Goal: Find contact information: Find contact information

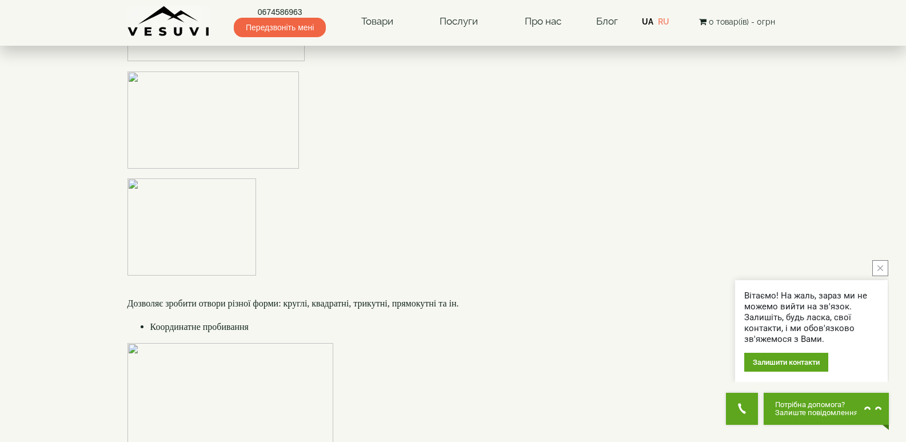
scroll to position [2172, 0]
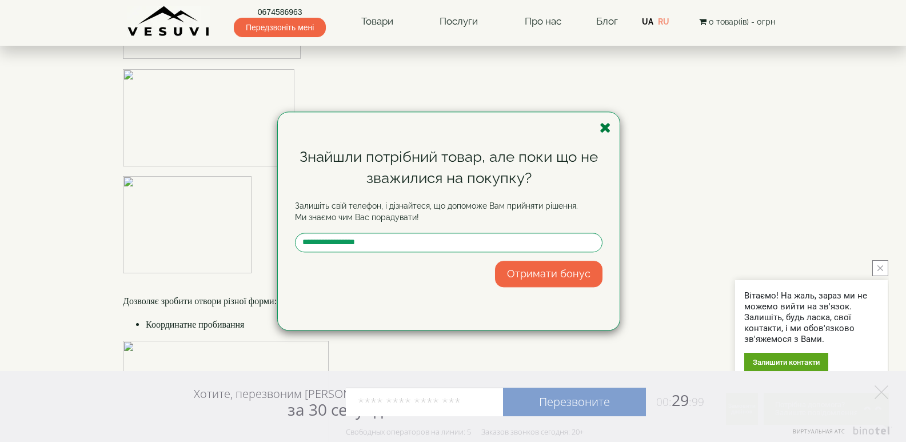
click at [610, 127] on icon "button" at bounding box center [605, 128] width 11 height 14
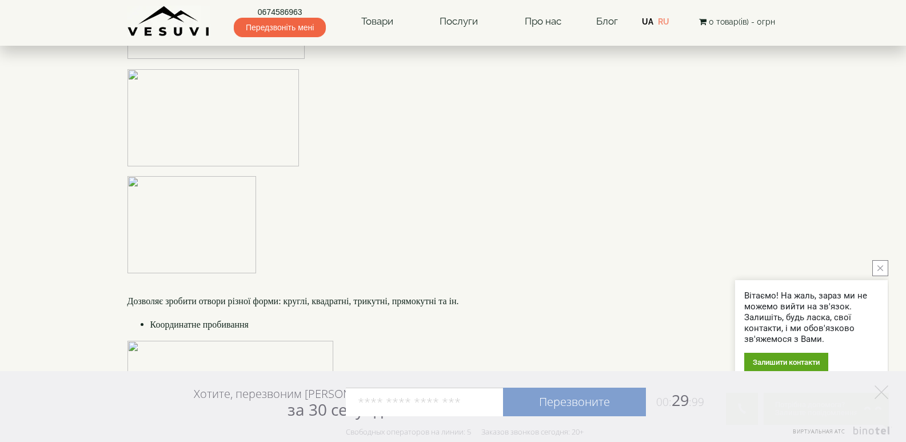
scroll to position [1886, 0]
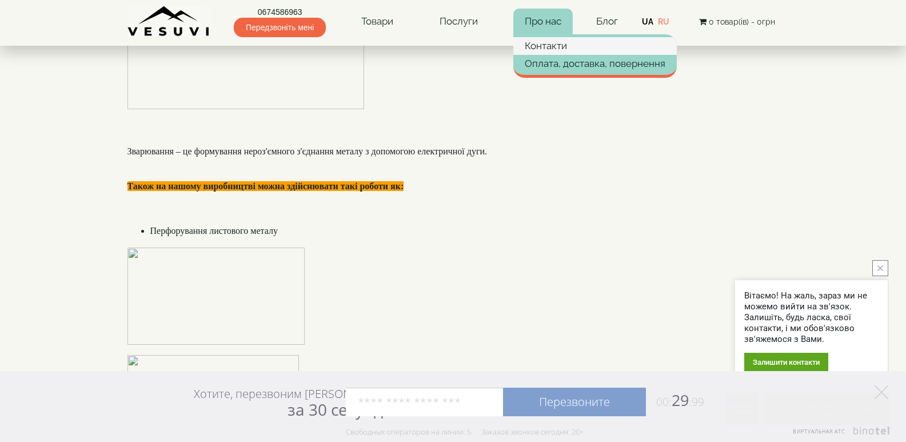
click at [545, 48] on link "Контакти" at bounding box center [594, 45] width 163 height 17
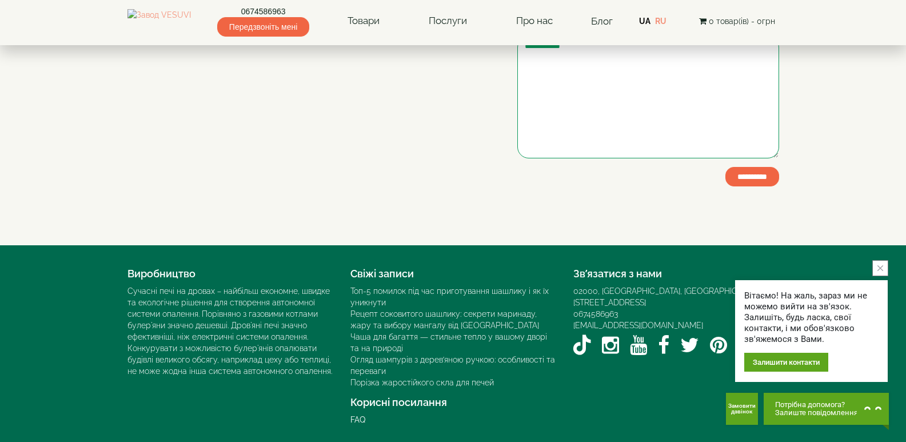
scroll to position [263, 0]
drag, startPoint x: 884, startPoint y: 263, endPoint x: 843, endPoint y: 275, distance: 42.5
click at [883, 263] on button "close button" at bounding box center [880, 268] width 16 height 16
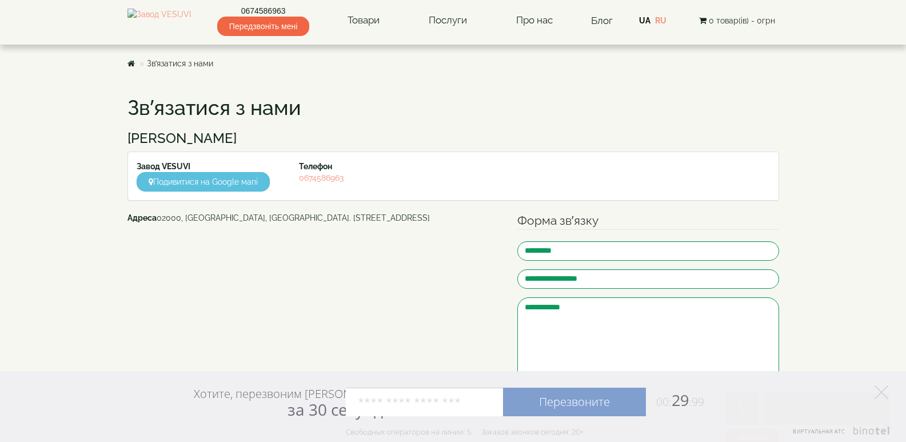
scroll to position [0, 0]
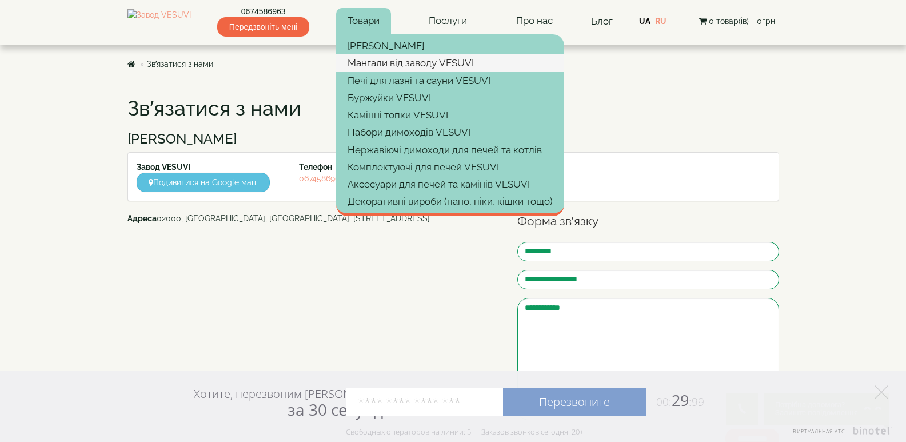
click at [380, 63] on link "Мангали від заводу VESUVI" at bounding box center [450, 62] width 228 height 17
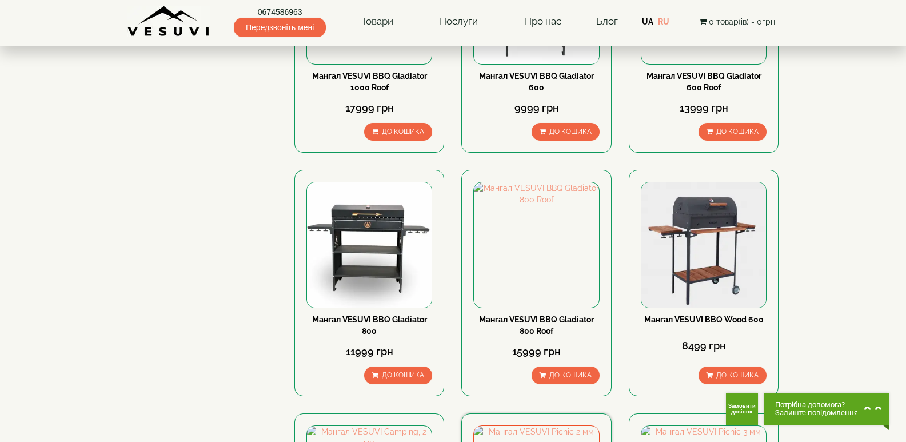
scroll to position [1257, 0]
